Goal: Check status: Check status

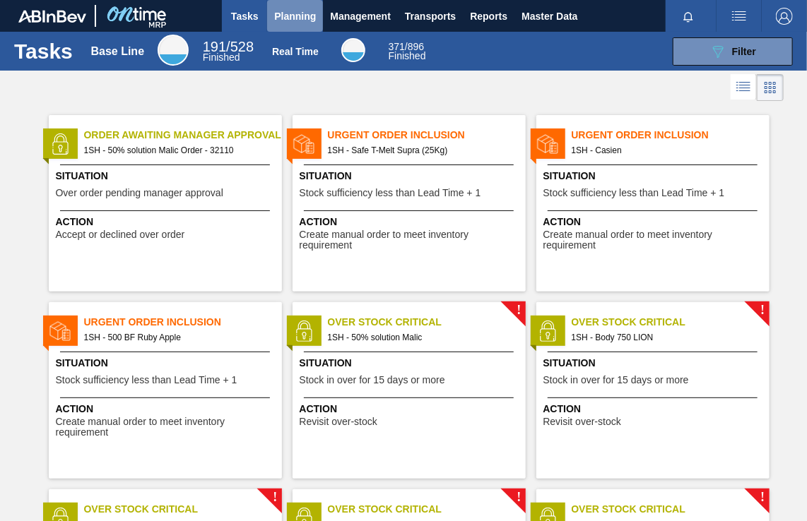
click at [284, 16] on span "Planning" at bounding box center [295, 16] width 42 height 17
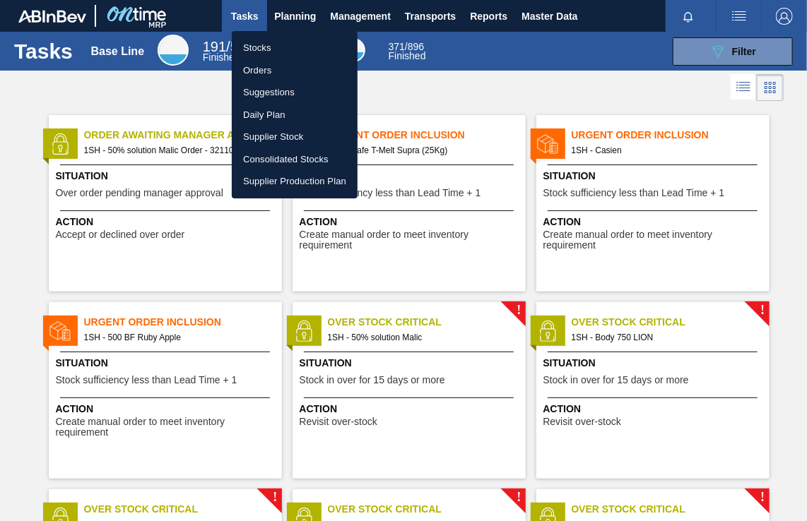
click at [268, 70] on li "Orders" at bounding box center [295, 70] width 126 height 23
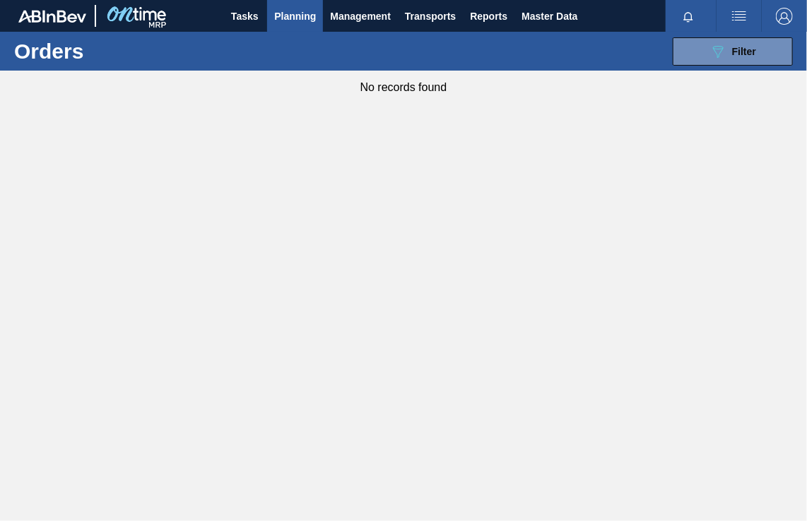
click at [302, 8] on span "Planning" at bounding box center [295, 16] width 42 height 17
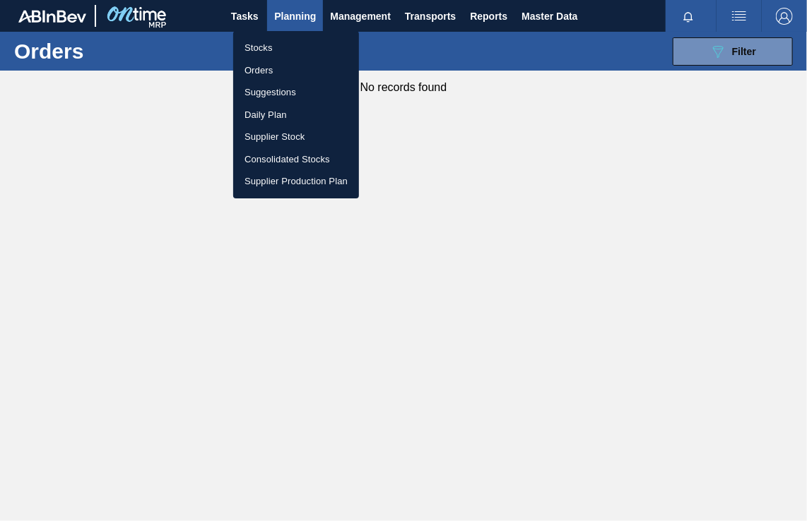
click at [259, 69] on li "Orders" at bounding box center [296, 70] width 126 height 23
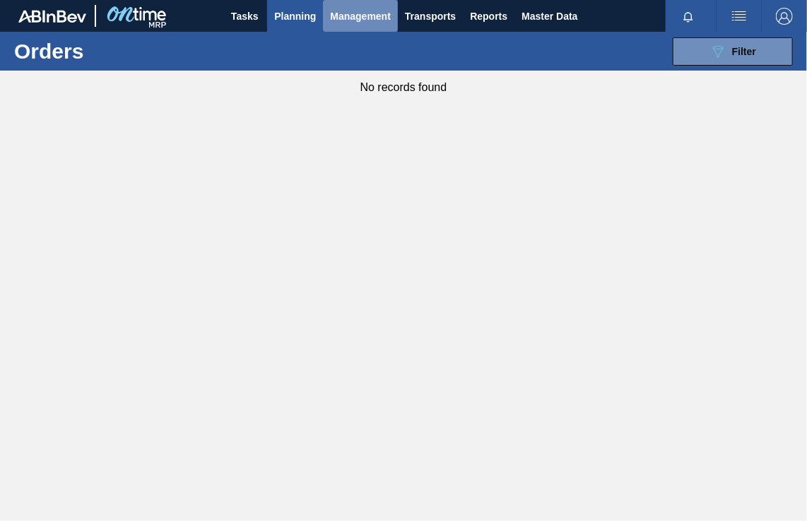
click at [351, 18] on span "Management" at bounding box center [360, 16] width 61 height 17
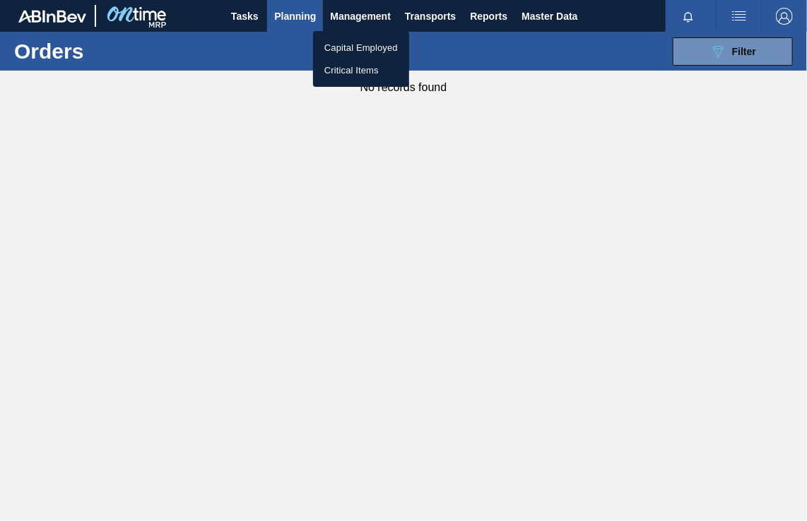
click at [297, 17] on div at bounding box center [403, 260] width 807 height 521
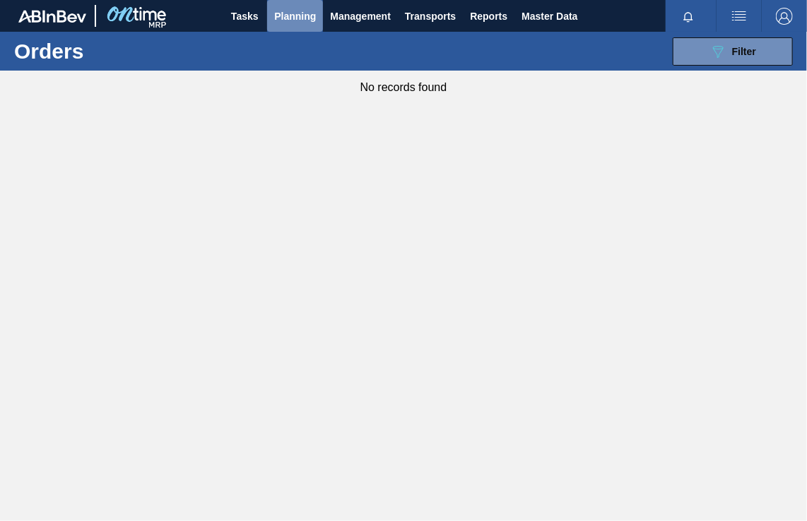
click at [297, 16] on span "Planning" at bounding box center [295, 16] width 42 height 17
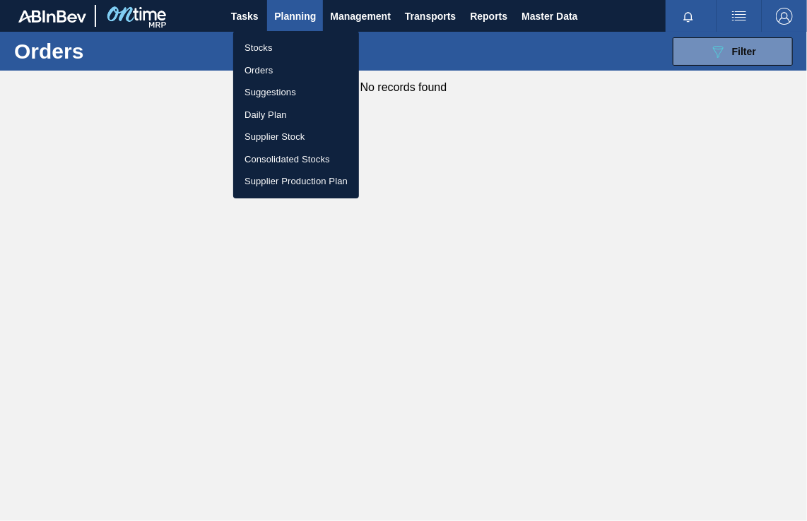
click at [256, 45] on li "Stocks" at bounding box center [296, 48] width 126 height 23
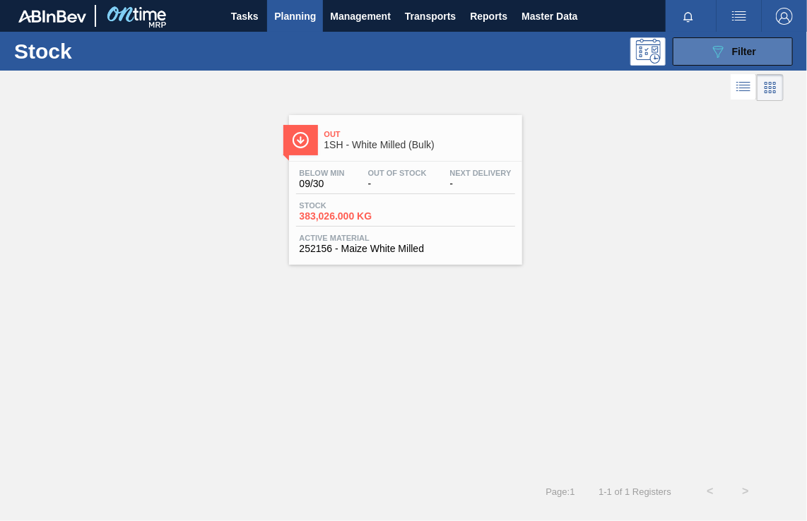
click at [752, 50] on span "Filter" at bounding box center [744, 51] width 24 height 11
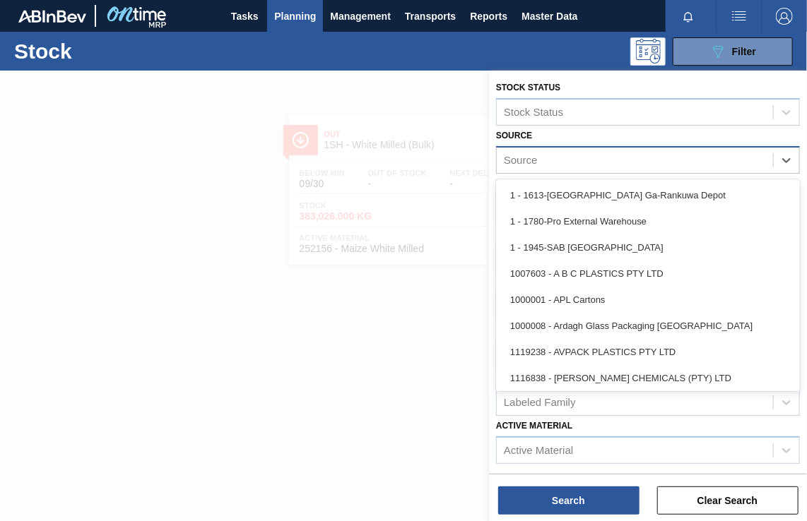
click at [601, 158] on div "Source" at bounding box center [635, 160] width 276 height 20
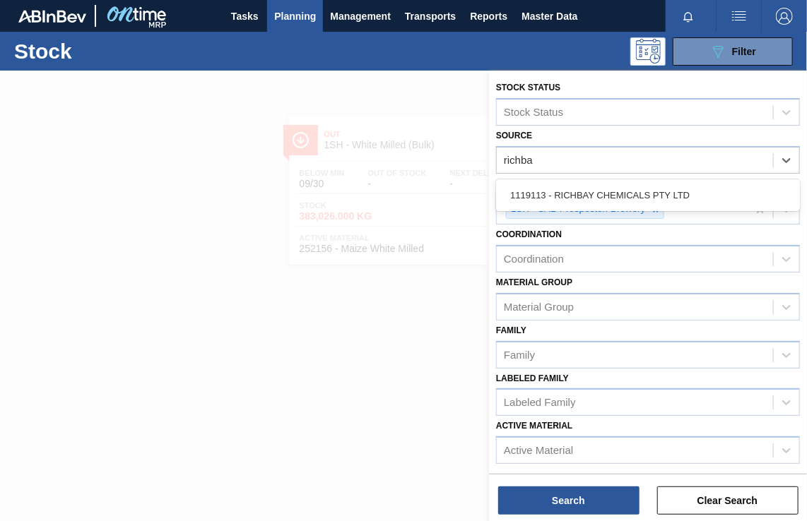
type input "richbay"
click at [616, 195] on div "1119113 - RICHBAY CHEMICALS PTY LTD" at bounding box center [648, 195] width 304 height 26
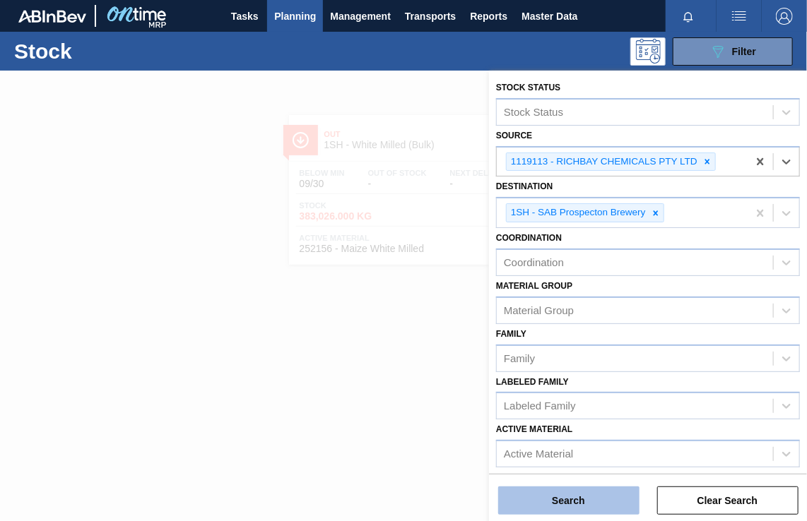
click at [564, 499] on button "Search" at bounding box center [568, 501] width 141 height 28
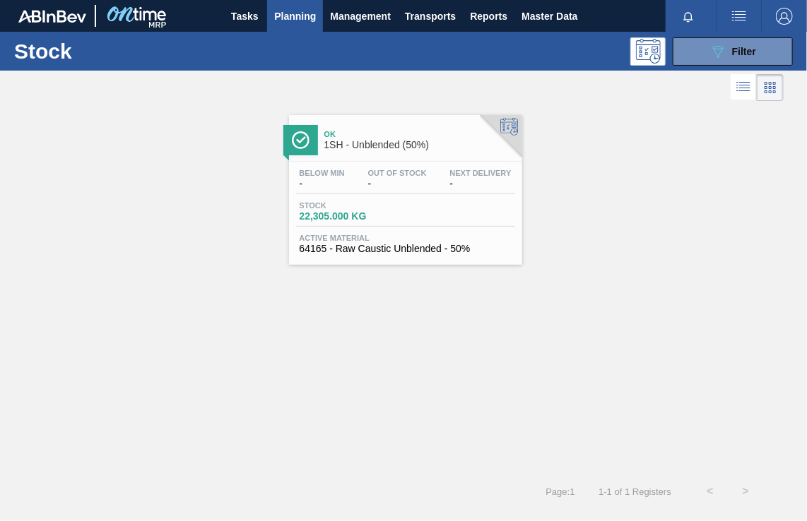
click at [375, 146] on span "1SH - Unblended (50%)" at bounding box center [419, 145] width 191 height 11
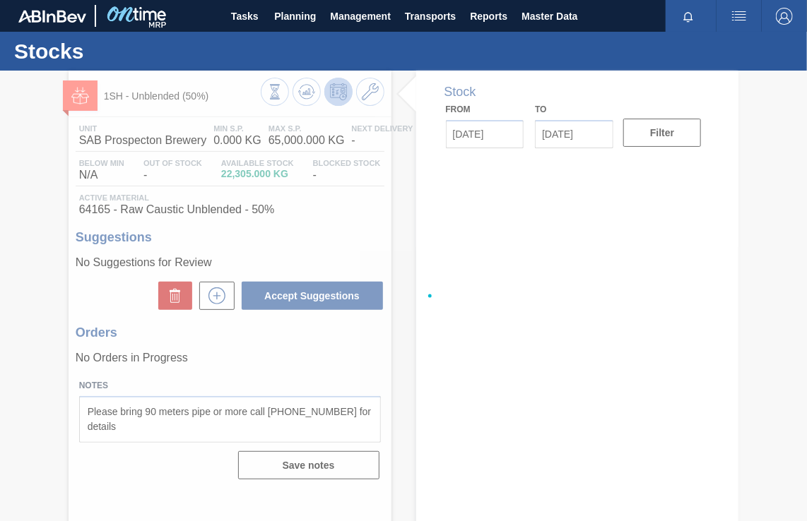
type input "[DATE]"
